Goal: Transaction & Acquisition: Purchase product/service

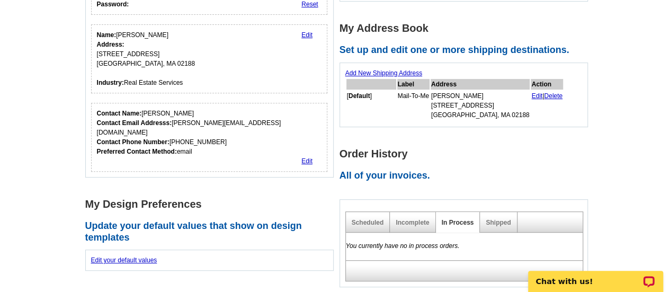
scroll to position [212, 0]
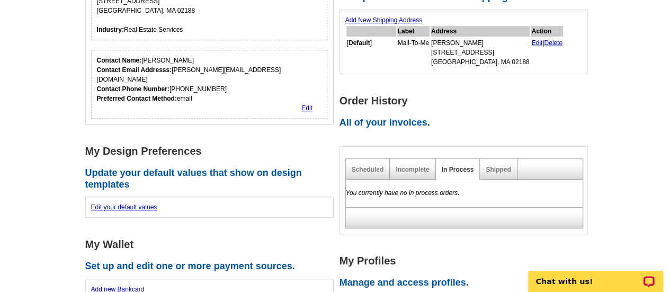
click at [400, 175] on div "Incomplete" at bounding box center [413, 169] width 46 height 21
click at [403, 173] on div "Incomplete" at bounding box center [413, 169] width 46 height 21
click at [408, 170] on link "Incomplete" at bounding box center [412, 169] width 33 height 7
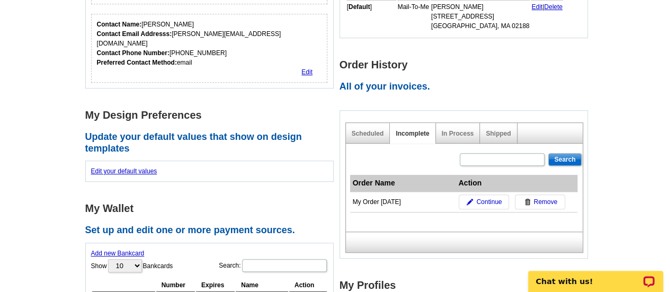
scroll to position [265, 0]
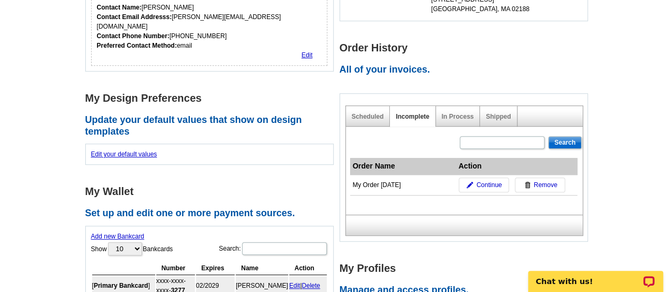
click at [387, 185] on div "My Order 2018-04-25" at bounding box center [403, 185] width 101 height 10
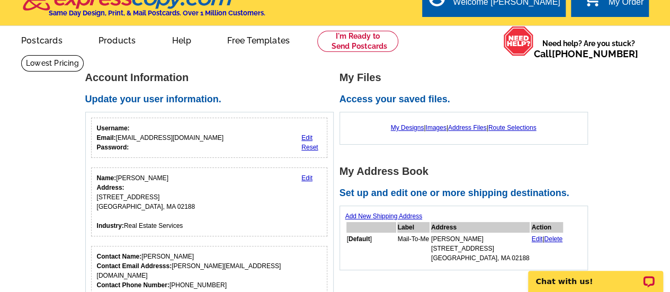
scroll to position [0, 0]
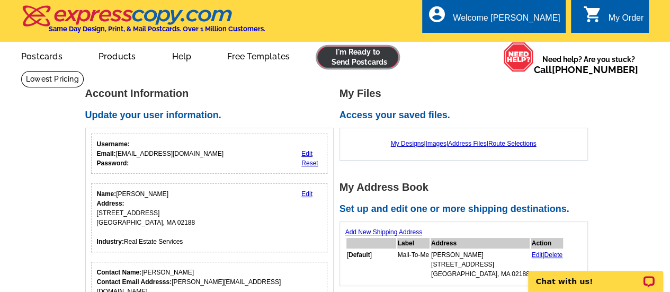
click at [363, 60] on link at bounding box center [357, 57] width 81 height 21
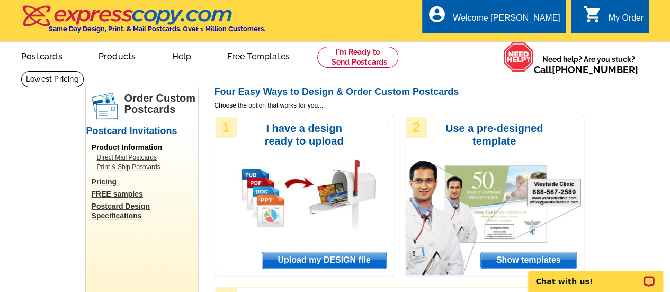
click at [342, 258] on span "Upload my DESIGN file" at bounding box center [323, 260] width 123 height 16
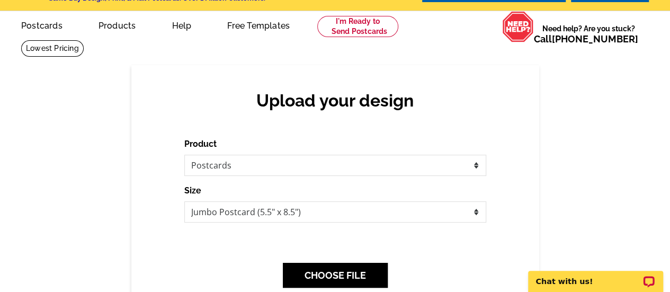
scroll to position [53, 0]
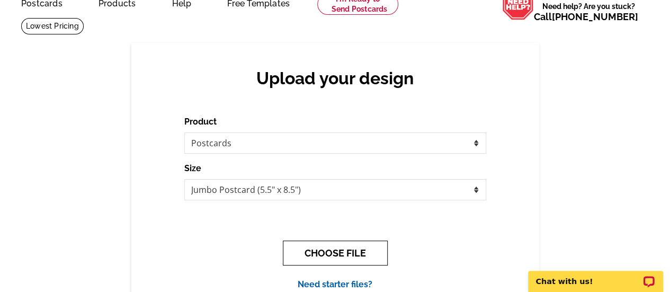
click at [349, 242] on button "CHOOSE FILE" at bounding box center [335, 253] width 105 height 25
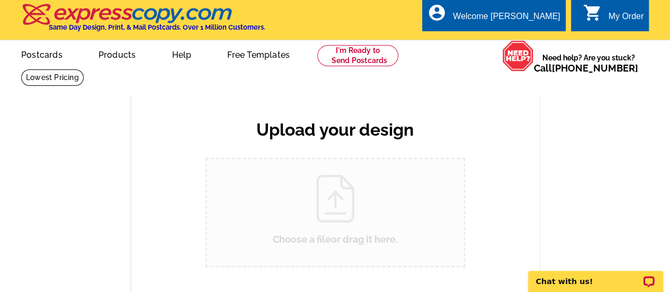
scroll to position [0, 0]
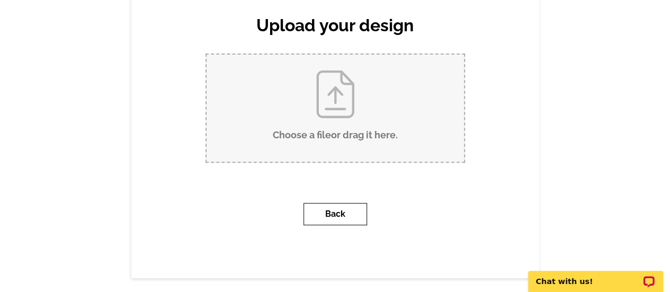
click at [351, 217] on button "Back" at bounding box center [336, 214] width 64 height 22
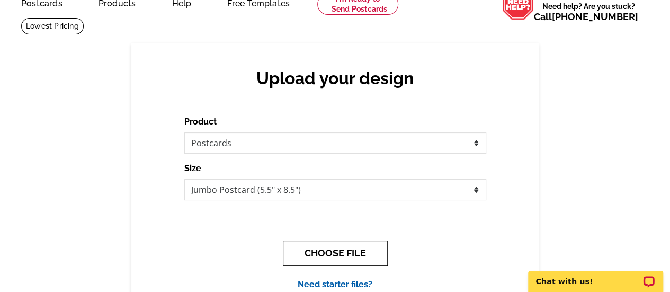
click at [338, 251] on button "CHOOSE FILE" at bounding box center [335, 253] width 105 height 25
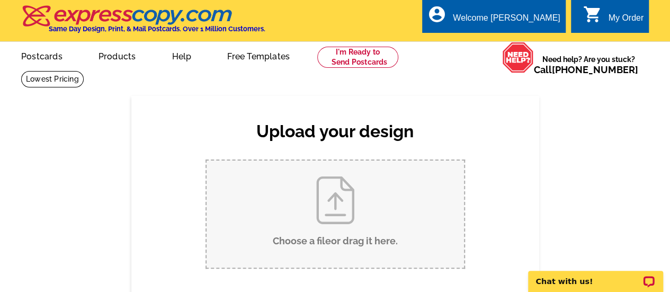
click at [342, 205] on input "Choose a file or drag it here ." at bounding box center [336, 214] width 258 height 107
type input "C:\fakepath\14 Alfred Front.pdf"
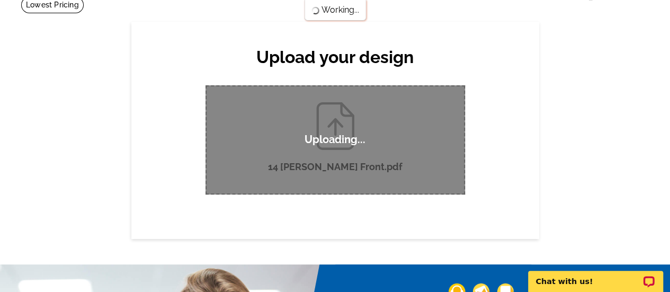
scroll to position [53, 0]
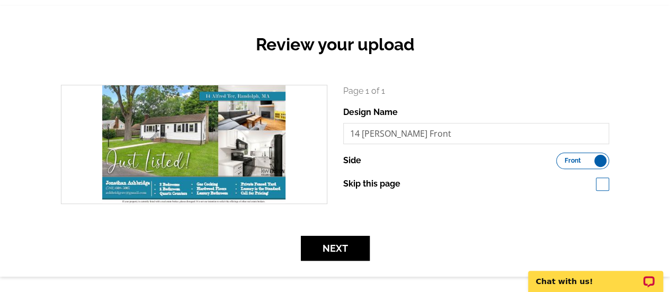
scroll to position [106, 0]
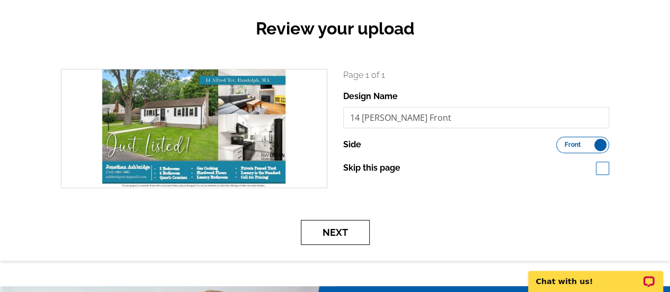
click at [358, 232] on button "Next" at bounding box center [335, 232] width 69 height 25
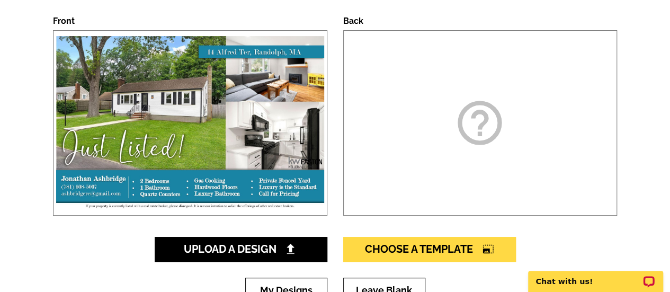
scroll to position [212, 0]
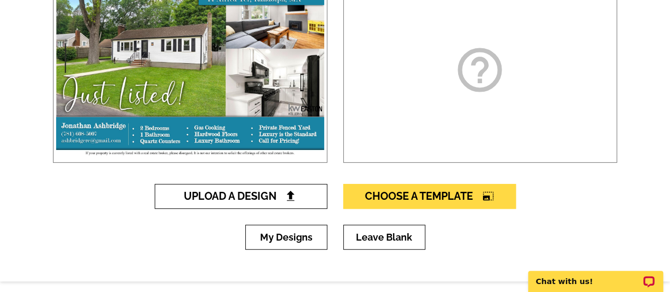
click at [246, 198] on span "Upload A Design" at bounding box center [241, 196] width 114 height 13
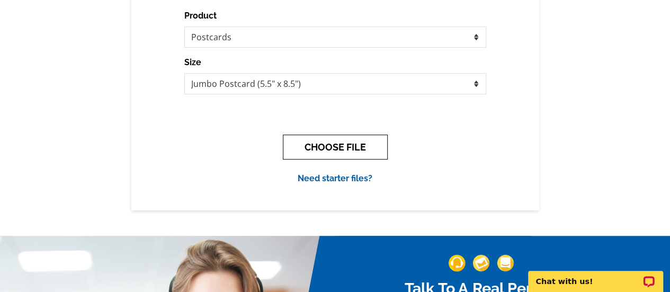
click at [336, 149] on button "CHOOSE FILE" at bounding box center [335, 147] width 105 height 25
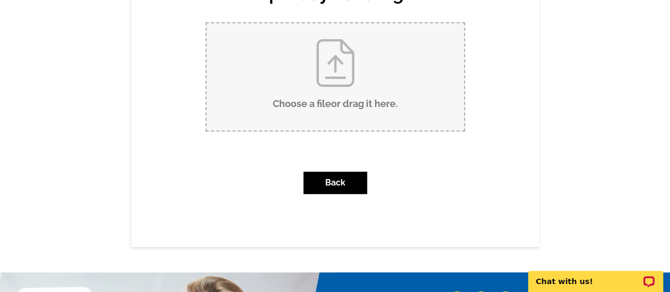
scroll to position [159, 0]
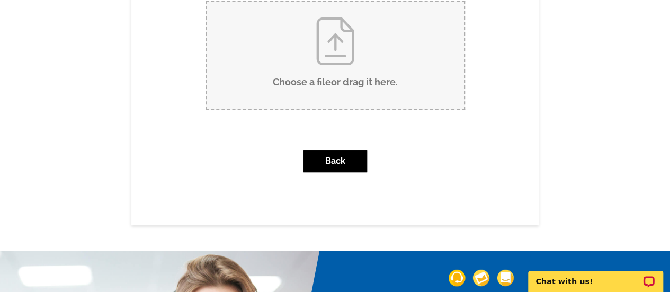
click at [330, 59] on input "Choose a file or drag it here ." at bounding box center [336, 55] width 258 height 107
type input "C:\fakepath\14 Alfred Back.pdf"
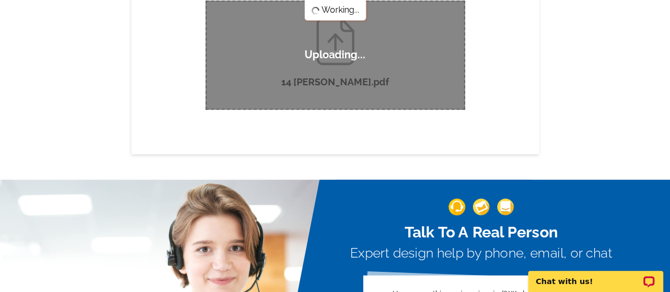
scroll to position [0, 0]
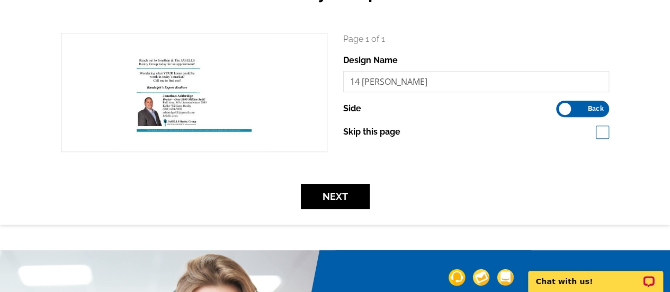
scroll to position [159, 0]
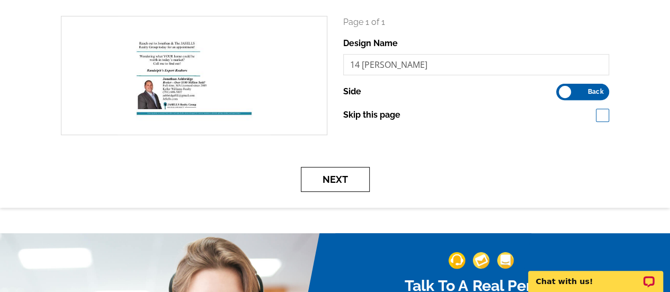
drag, startPoint x: 378, startPoint y: 176, endPoint x: 358, endPoint y: 178, distance: 20.7
click at [377, 176] on div "Next" at bounding box center [335, 179] width 564 height 25
click at [341, 181] on button "Next" at bounding box center [335, 179] width 69 height 25
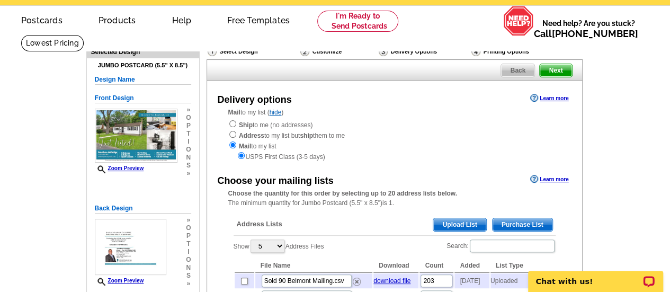
scroll to position [53, 0]
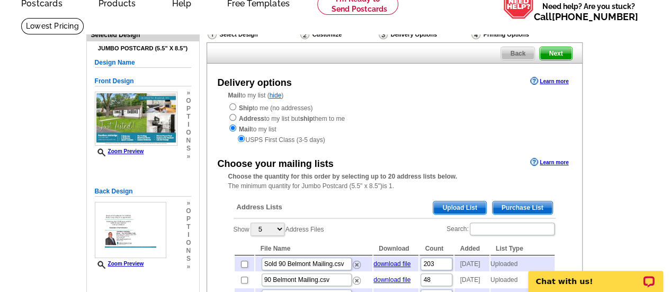
click at [450, 211] on span "Upload List" at bounding box center [459, 207] width 52 height 13
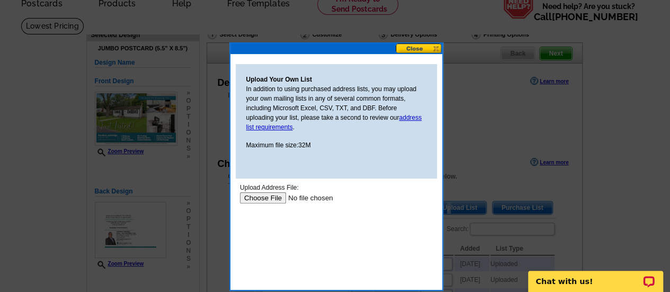
scroll to position [0, 0]
click at [276, 201] on input "file" at bounding box center [307, 197] width 134 height 11
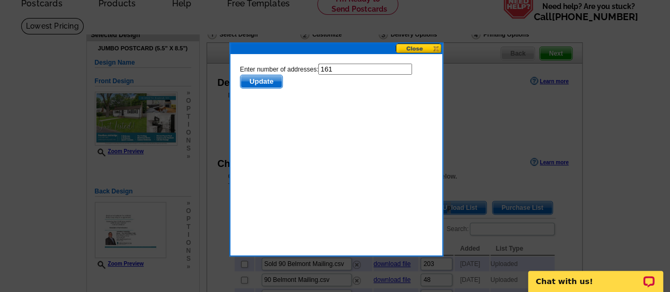
click at [276, 79] on span "Update" at bounding box center [261, 81] width 42 height 13
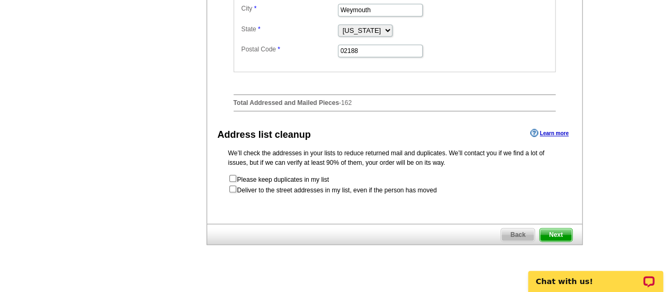
scroll to position [583, 0]
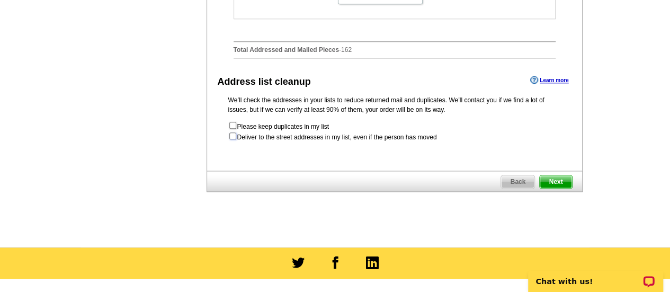
click at [233, 139] on input "checkbox" at bounding box center [232, 135] width 7 height 7
checkbox input "true"
radio input "true"
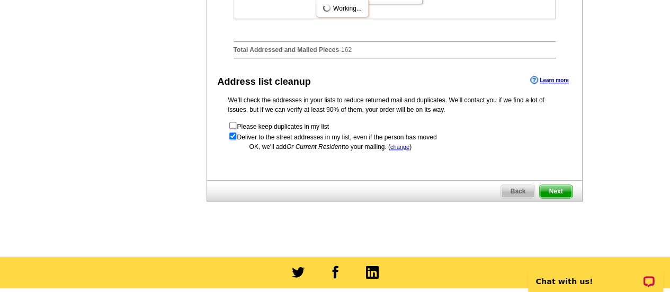
scroll to position [0, 0]
click at [547, 198] on span "Next" at bounding box center [556, 191] width 32 height 13
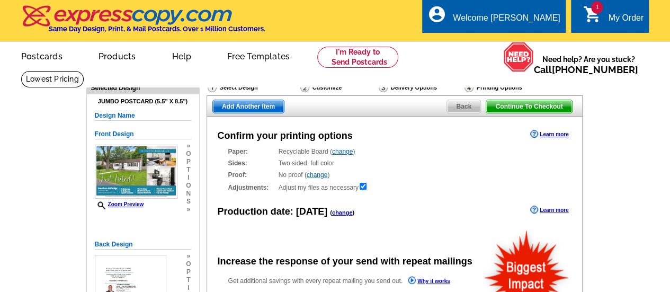
radio input "false"
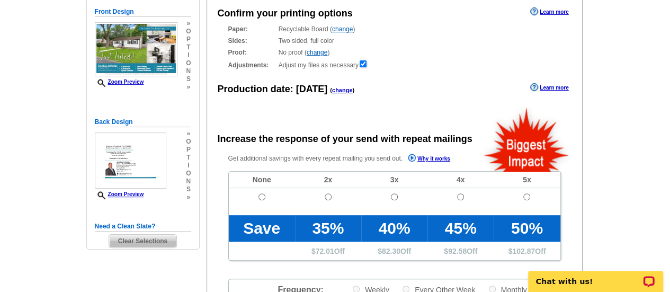
scroll to position [106, 0]
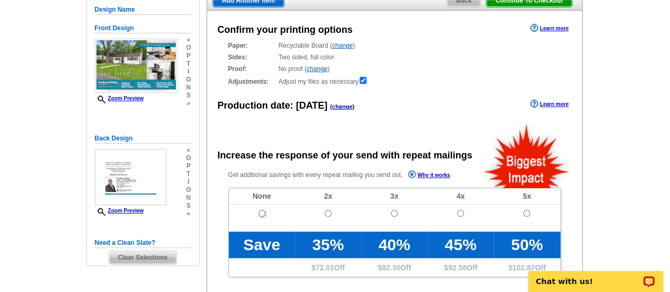
click at [260, 213] on input "radio" at bounding box center [262, 213] width 7 height 7
radio input "true"
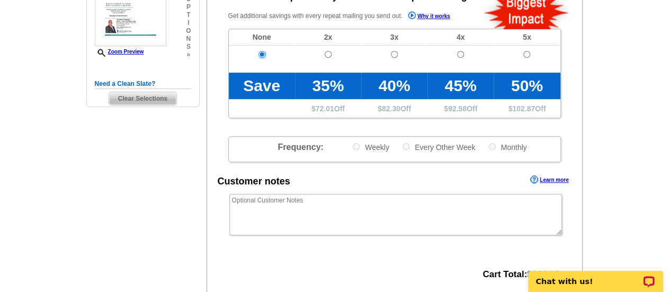
scroll to position [371, 0]
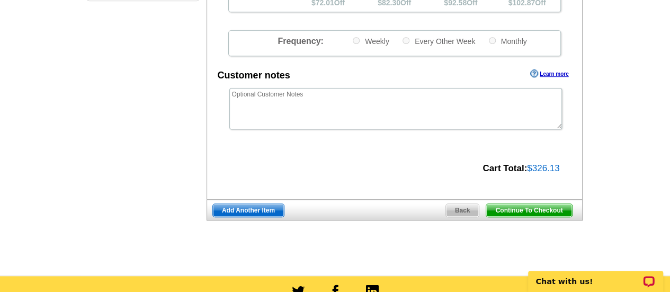
click at [506, 207] on span "Continue To Checkout" at bounding box center [528, 210] width 85 height 13
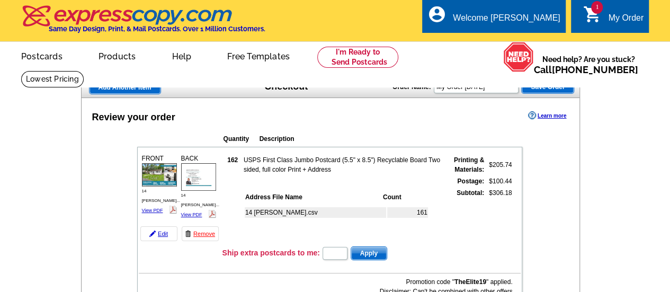
type input "HURRY40"
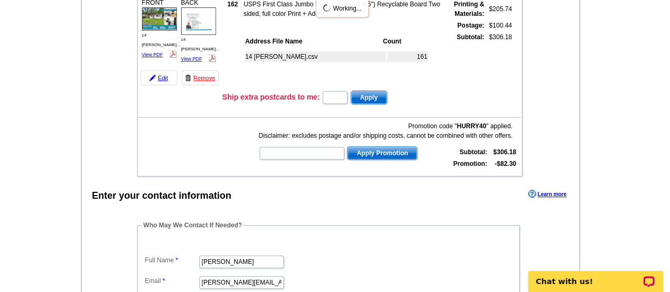
scroll to position [106, 0]
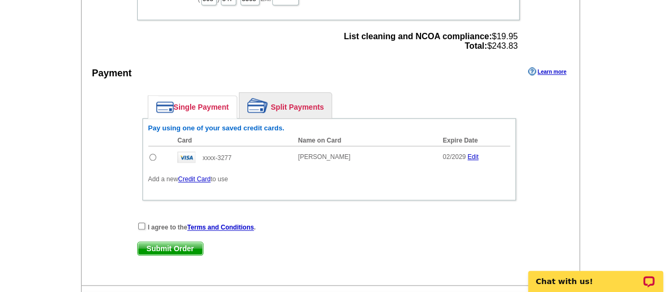
scroll to position [477, 0]
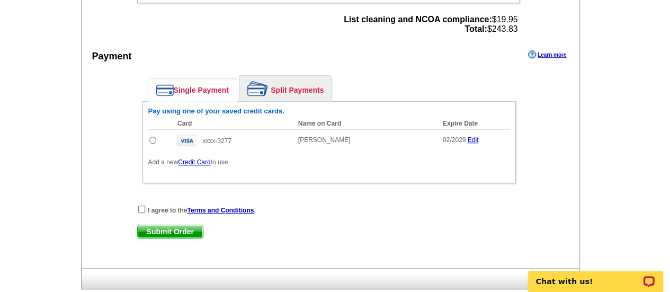
click at [153, 139] on input "radio" at bounding box center [152, 140] width 7 height 7
radio input "true"
click at [141, 208] on input "checkbox" at bounding box center [141, 209] width 7 height 7
checkbox input "true"
click at [156, 228] on span "Submit Order" at bounding box center [170, 231] width 65 height 13
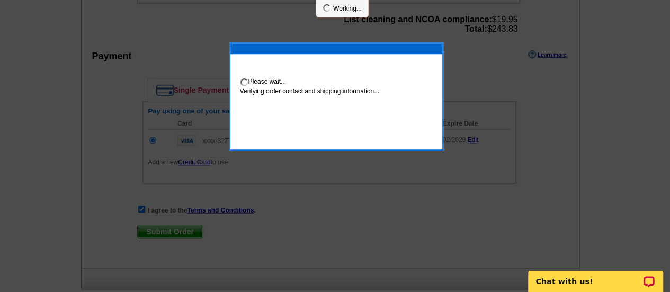
scroll to position [473, 0]
